Goal: Task Accomplishment & Management: Manage account settings

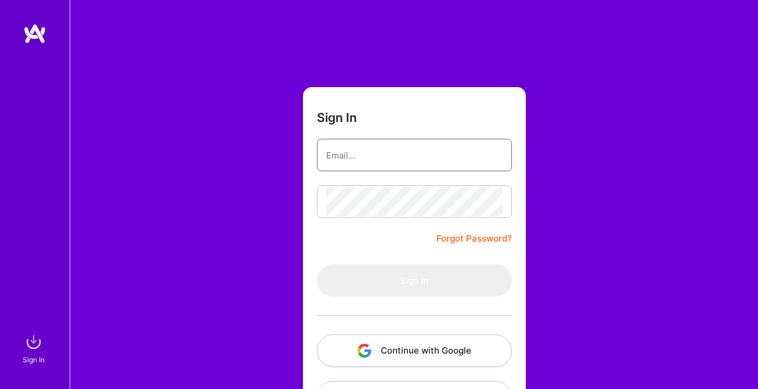
type input "[EMAIL_ADDRESS][DOMAIN_NAME]"
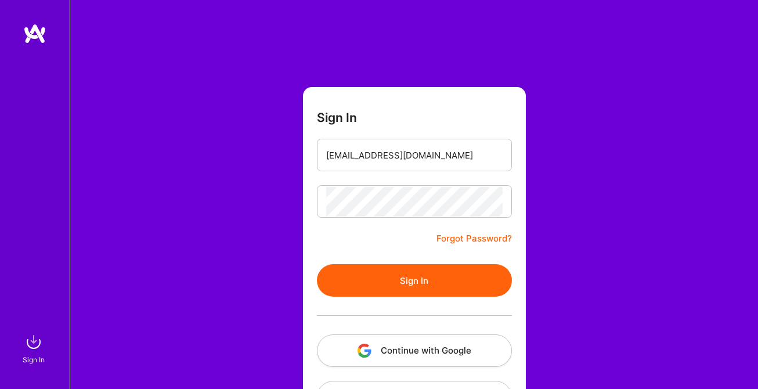
click at [362, 266] on button "Sign In" at bounding box center [414, 280] width 195 height 32
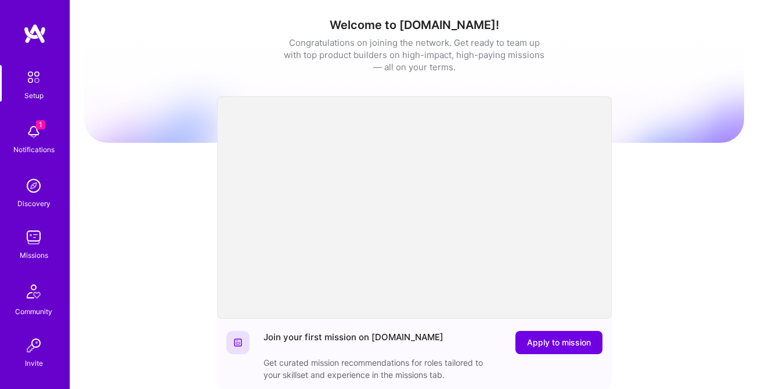
click at [26, 132] on img at bounding box center [33, 131] width 23 height 23
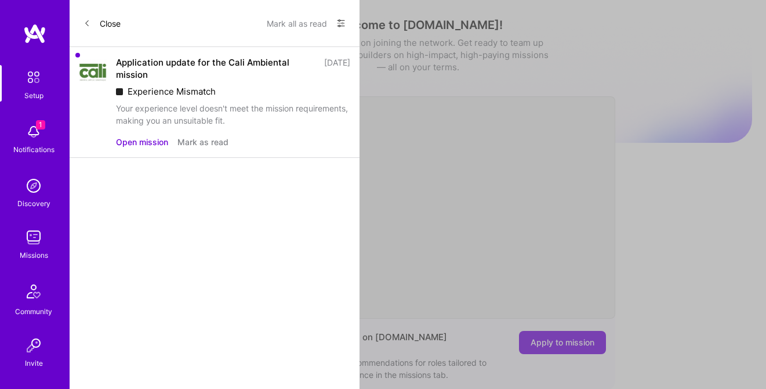
click at [144, 142] on button "Open mission" at bounding box center [142, 142] width 52 height 12
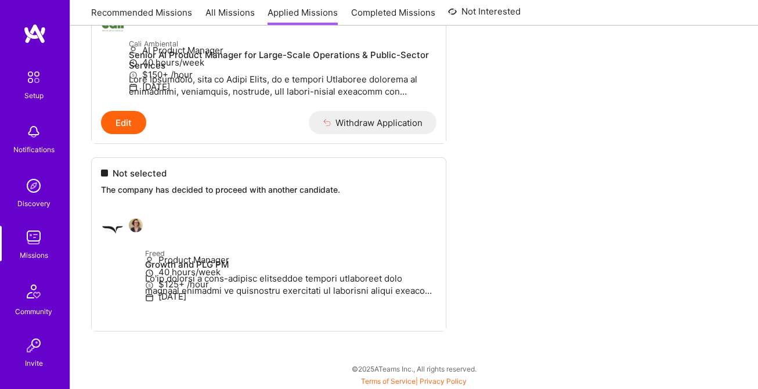
scroll to position [759, 0]
click at [367, 134] on button "Withdraw Application" at bounding box center [373, 122] width 128 height 23
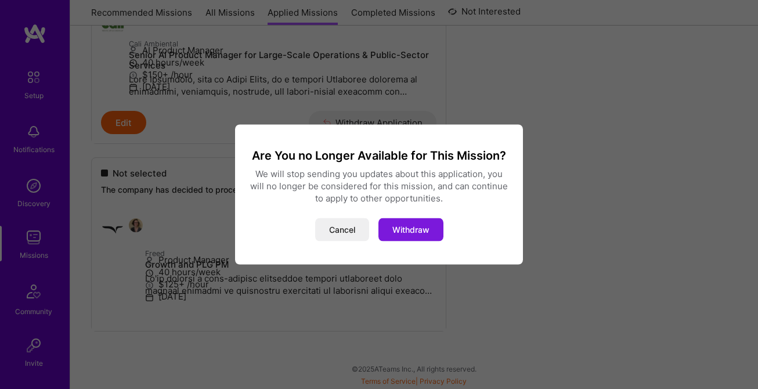
click at [421, 229] on button "Withdraw" at bounding box center [410, 229] width 65 height 23
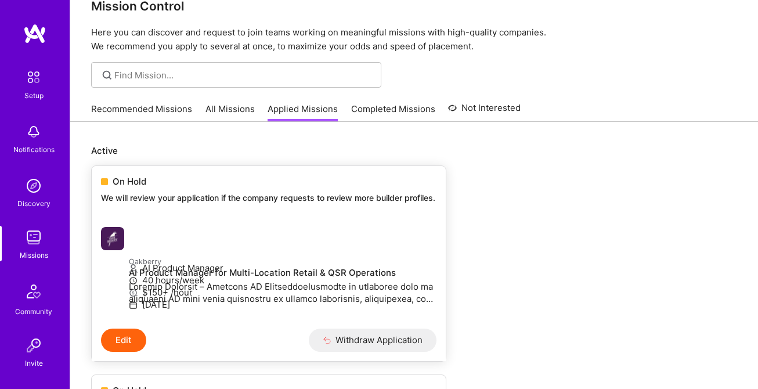
scroll to position [23, 0]
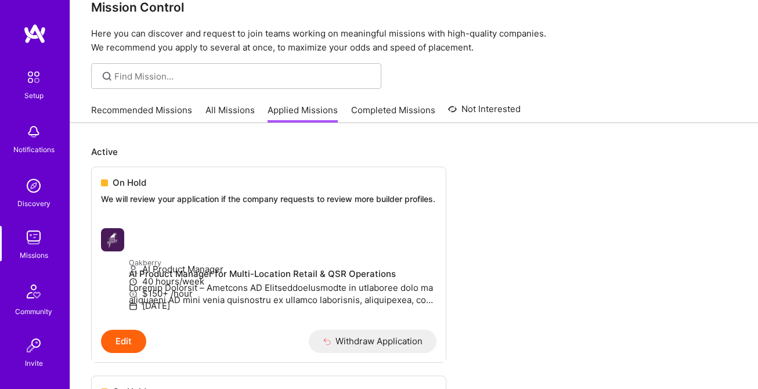
click at [31, 246] on img at bounding box center [33, 237] width 23 height 23
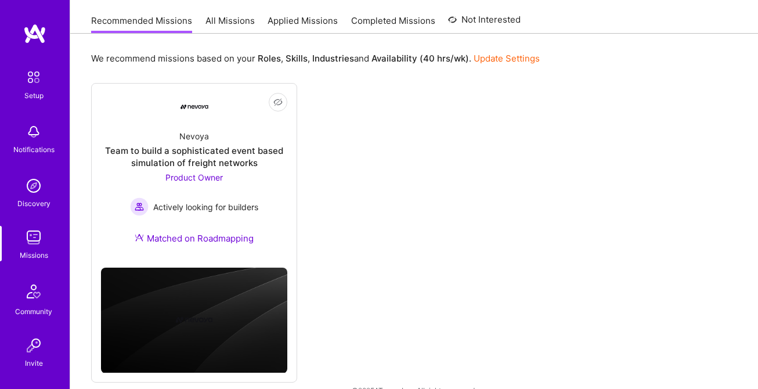
scroll to position [134, 0]
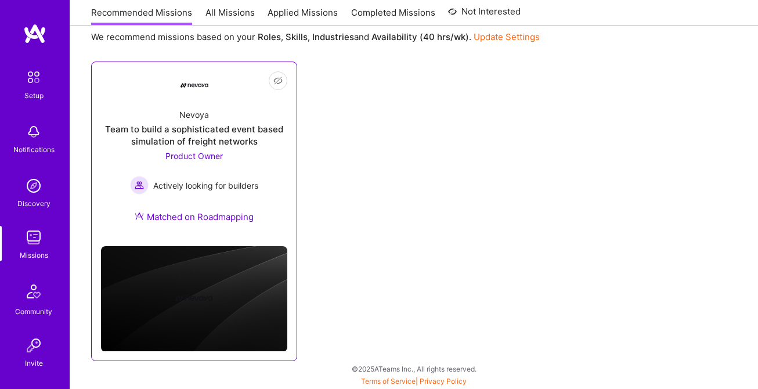
click at [186, 133] on div "Team to build a sophisticated event based simulation of freight networks" at bounding box center [194, 135] width 186 height 24
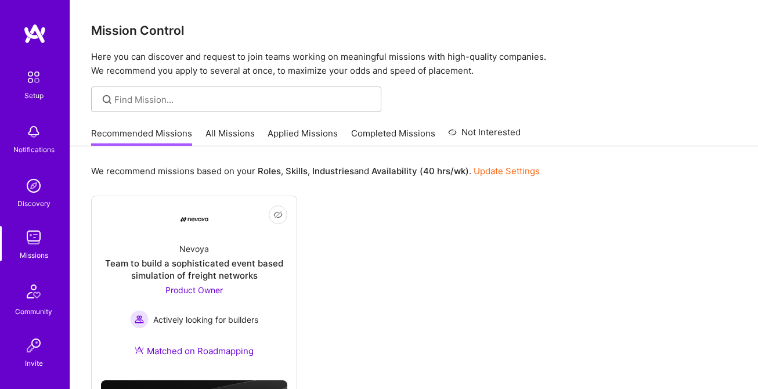
click at [29, 83] on img at bounding box center [33, 77] width 24 height 24
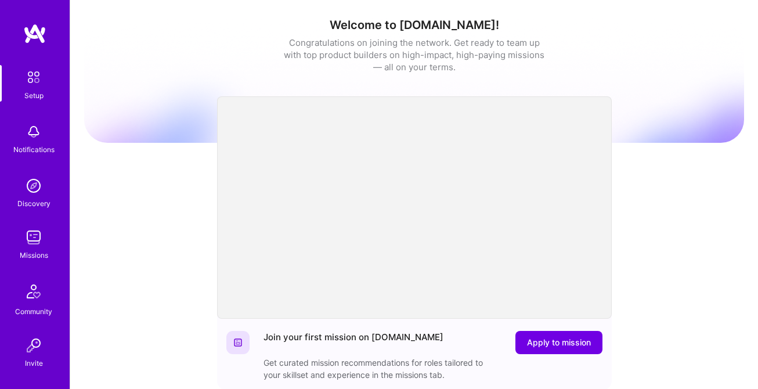
click at [24, 350] on img at bounding box center [33, 345] width 23 height 23
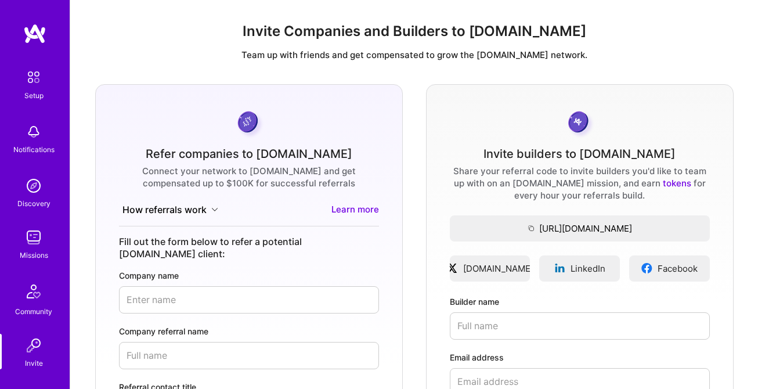
click at [28, 27] on img at bounding box center [34, 33] width 23 height 21
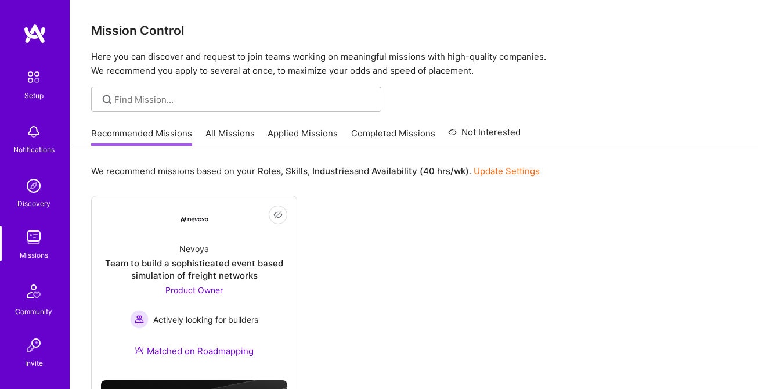
scroll to position [95, 0]
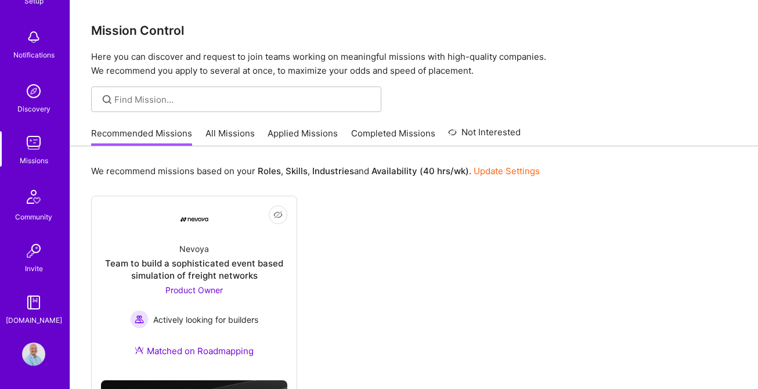
click at [28, 354] on img at bounding box center [33, 353] width 23 height 23
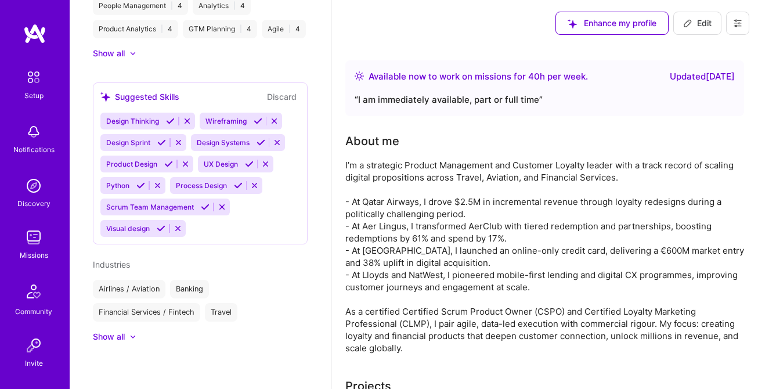
click at [23, 32] on img at bounding box center [34, 33] width 23 height 21
